Goal: Download file/media

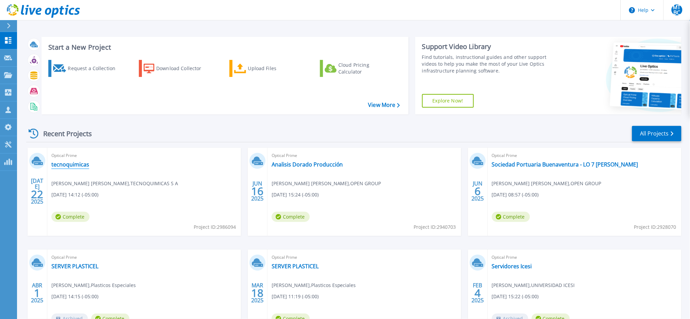
click at [65, 165] on link "tecnoquimicas" at bounding box center [70, 164] width 38 height 7
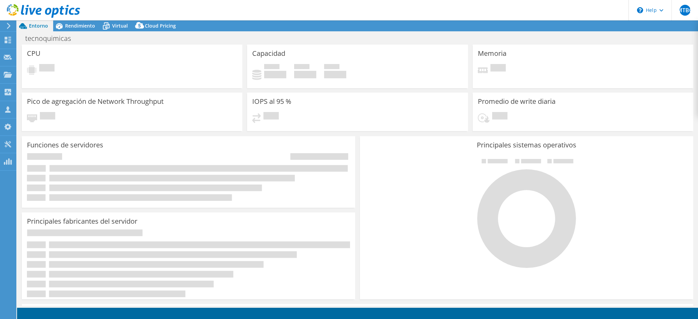
select select "USD"
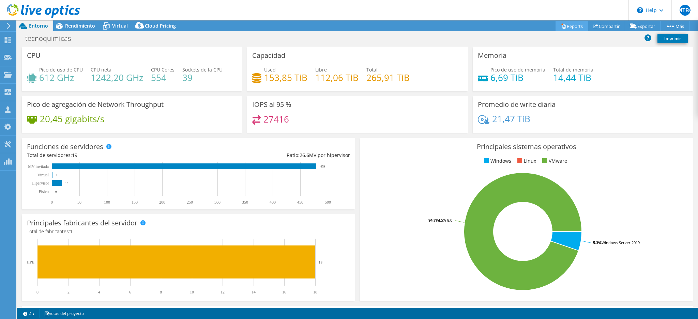
click at [569, 26] on link "Reports" at bounding box center [571, 26] width 33 height 11
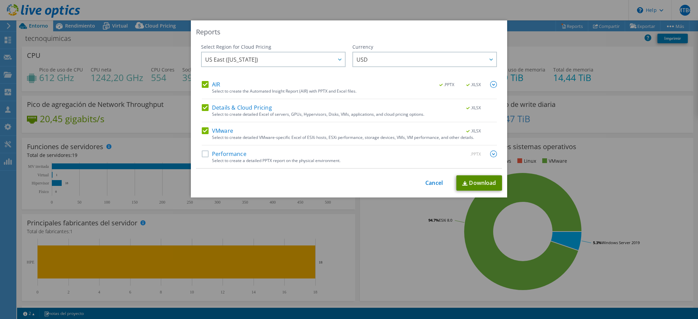
click at [472, 183] on link "Download" at bounding box center [479, 182] width 46 height 15
click at [594, 108] on div "Reports Select Region for Cloud Pricing Asia Pacific ([GEOGRAPHIC_DATA]) [GEOGR…" at bounding box center [349, 159] width 698 height 278
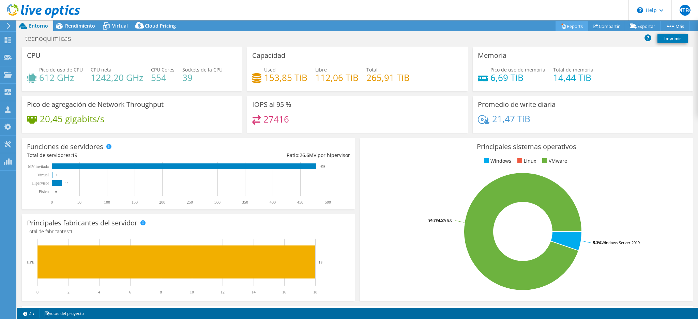
click at [573, 27] on link "Reports" at bounding box center [571, 26] width 33 height 11
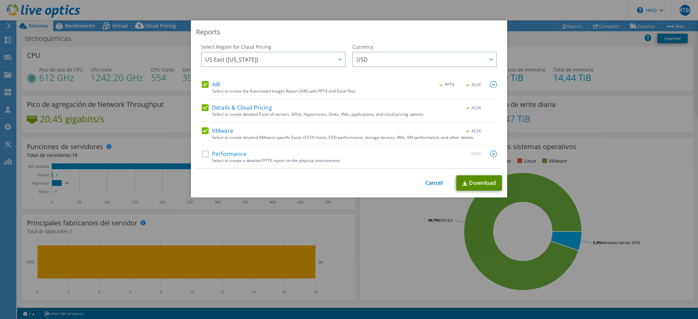
click at [475, 181] on link "Download" at bounding box center [479, 182] width 46 height 15
